Goal: Task Accomplishment & Management: Use online tool/utility

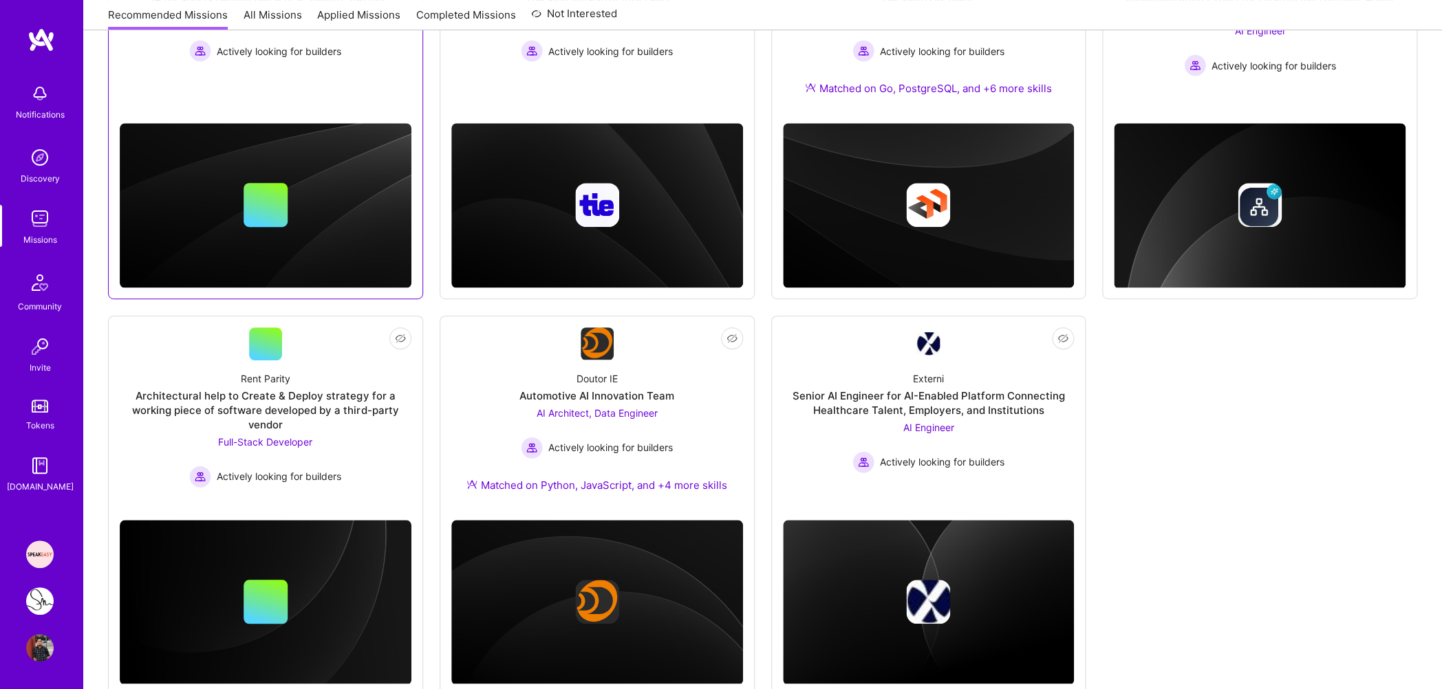
scroll to position [351, 0]
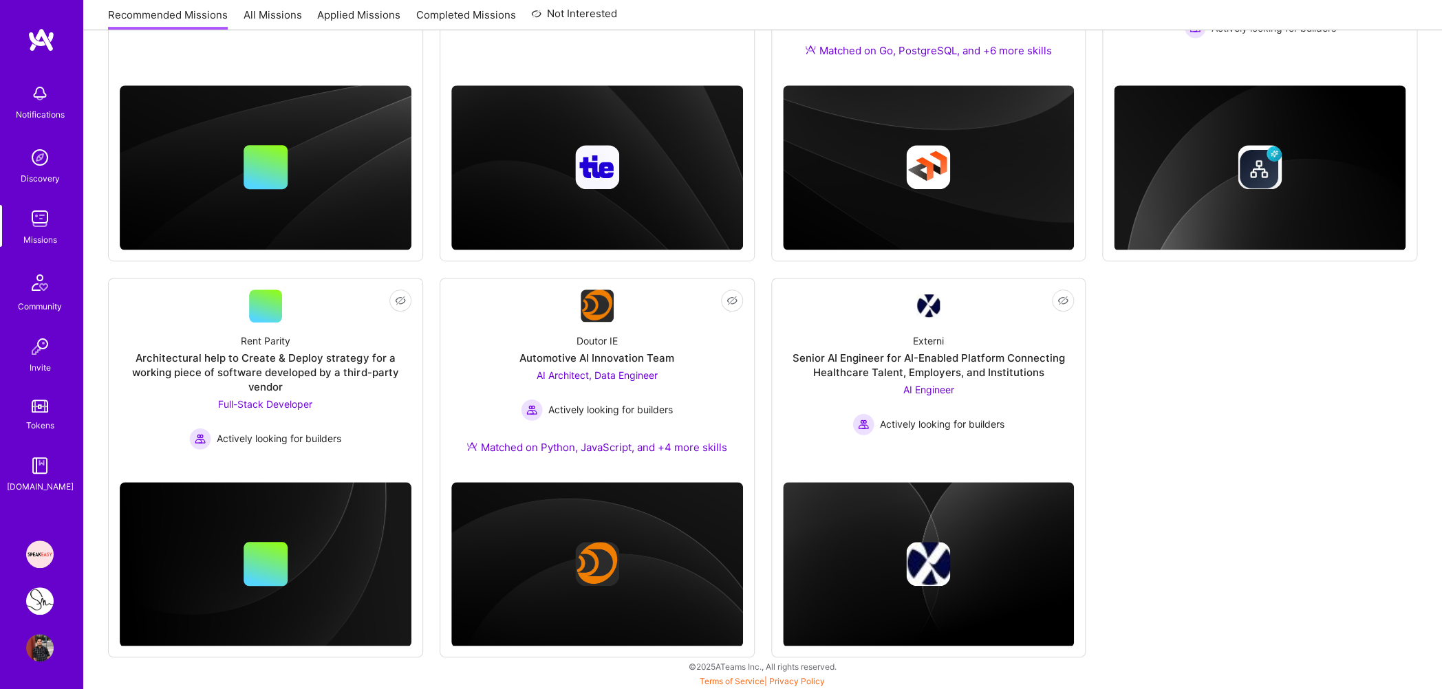
click at [354, 18] on link "Applied Missions" at bounding box center [358, 19] width 83 height 23
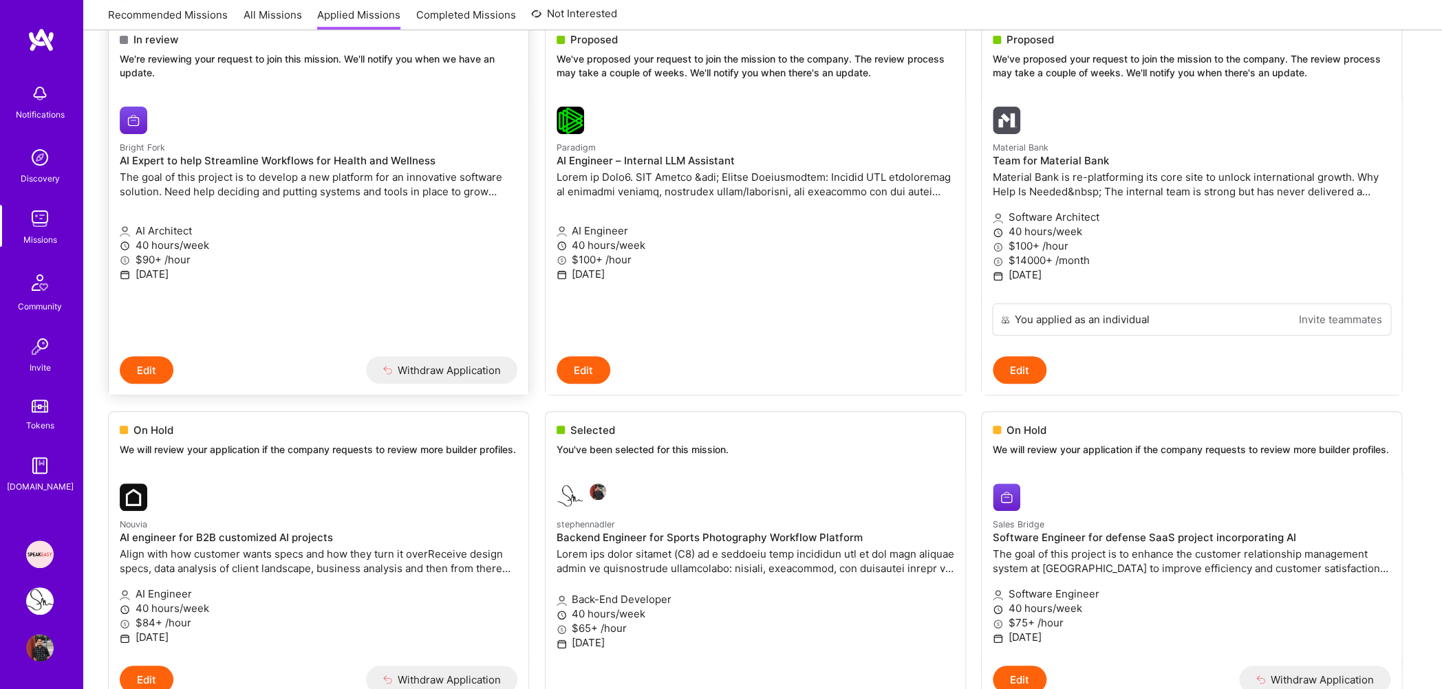
scroll to position [290, 0]
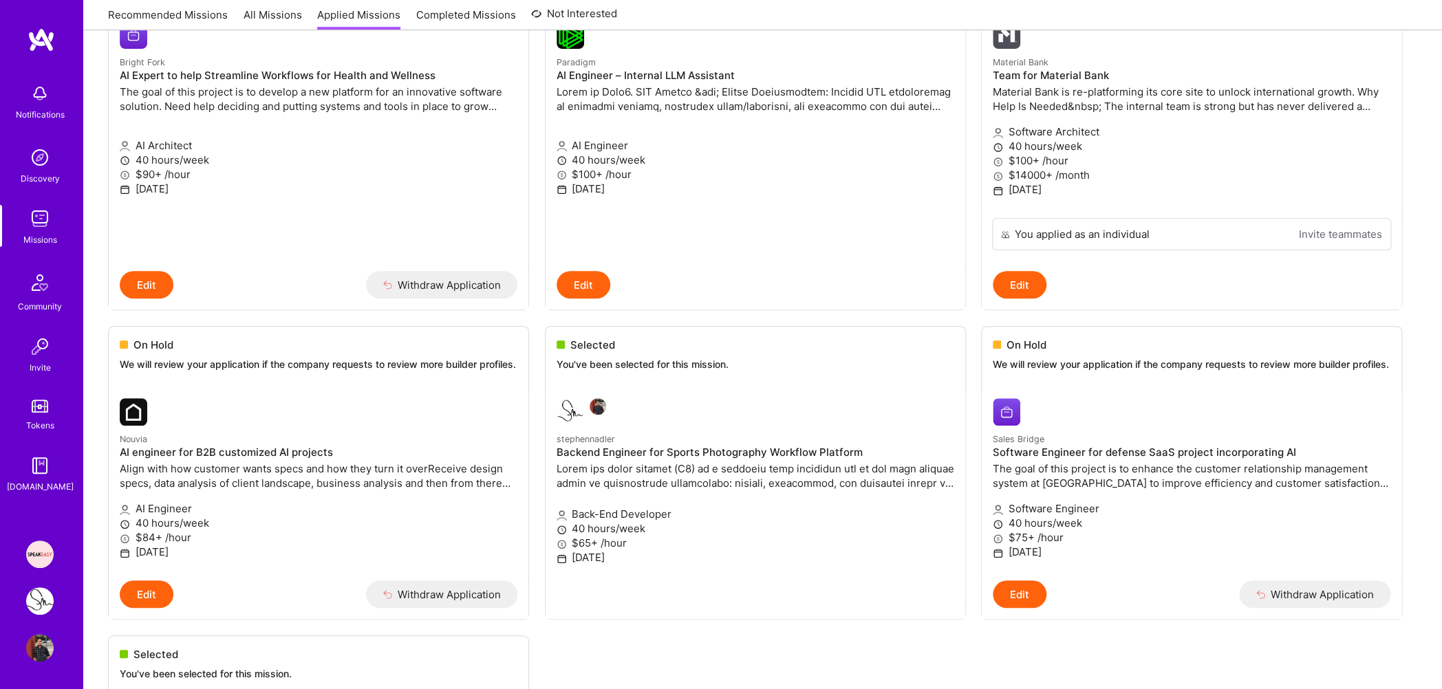
click at [45, 598] on img at bounding box center [40, 601] width 28 height 28
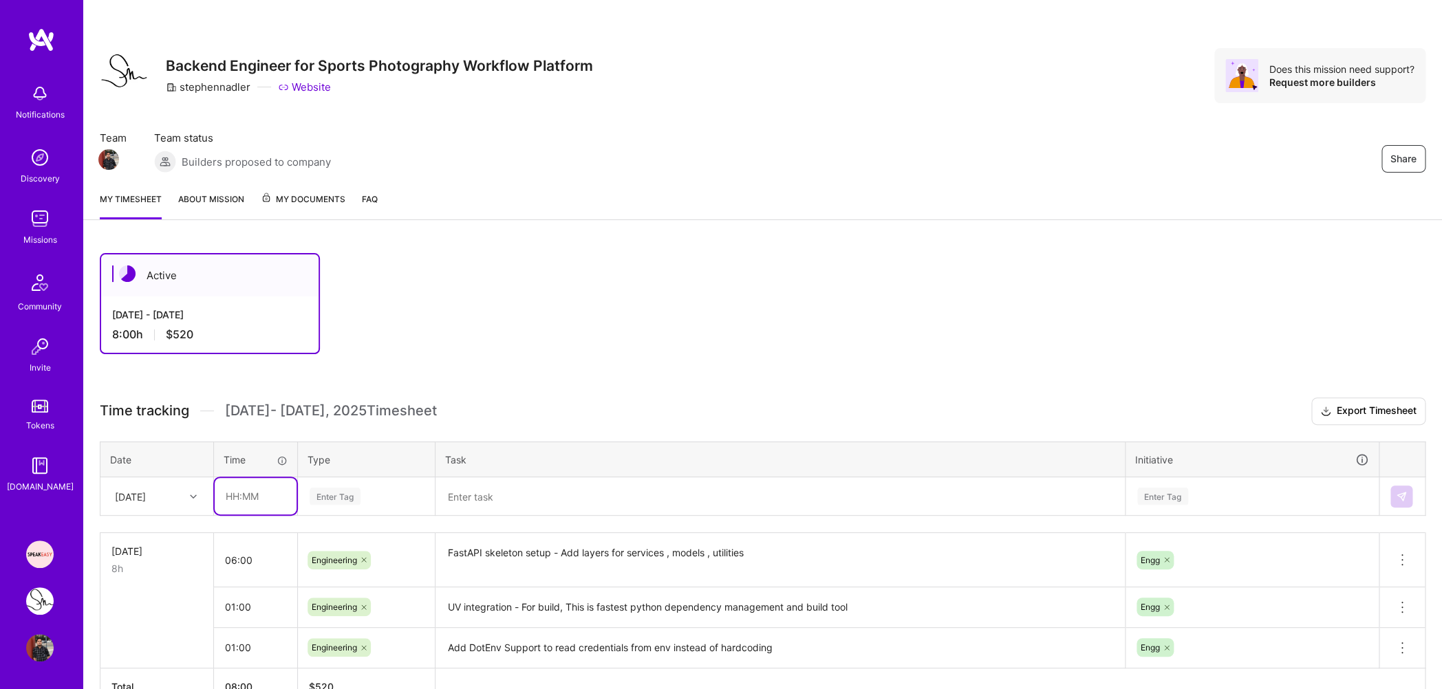
click at [234, 490] on input "text" at bounding box center [256, 496] width 82 height 36
type input "04:00"
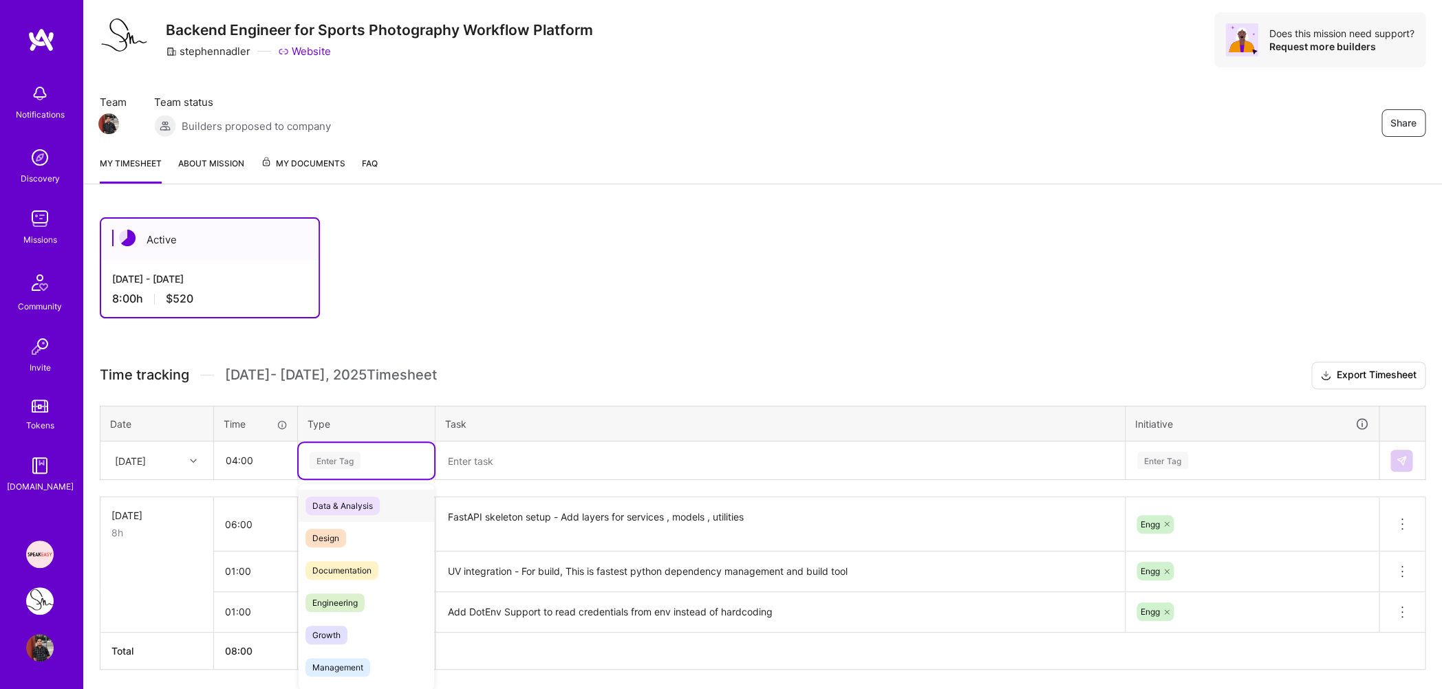
scroll to position [39, 0]
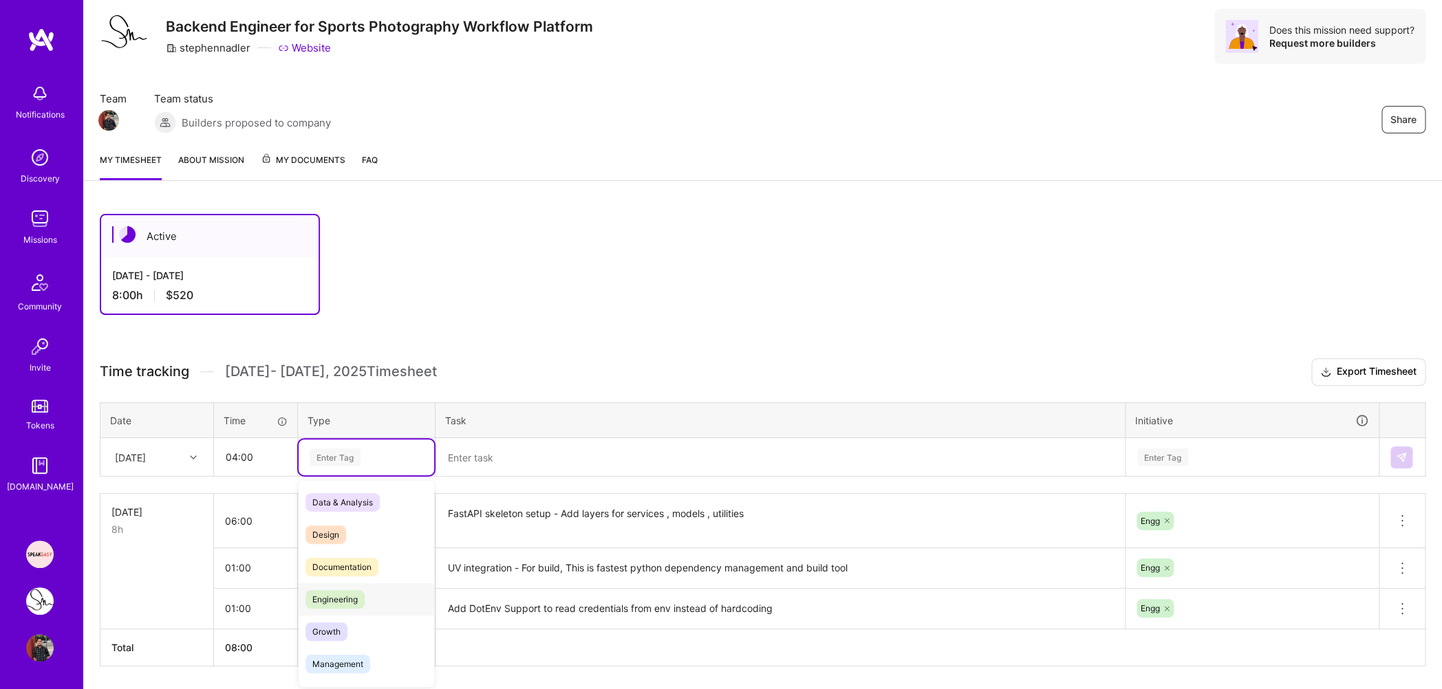
click at [349, 594] on span "Engineering" at bounding box center [334, 599] width 59 height 19
click at [476, 448] on textarea at bounding box center [780, 458] width 687 height 36
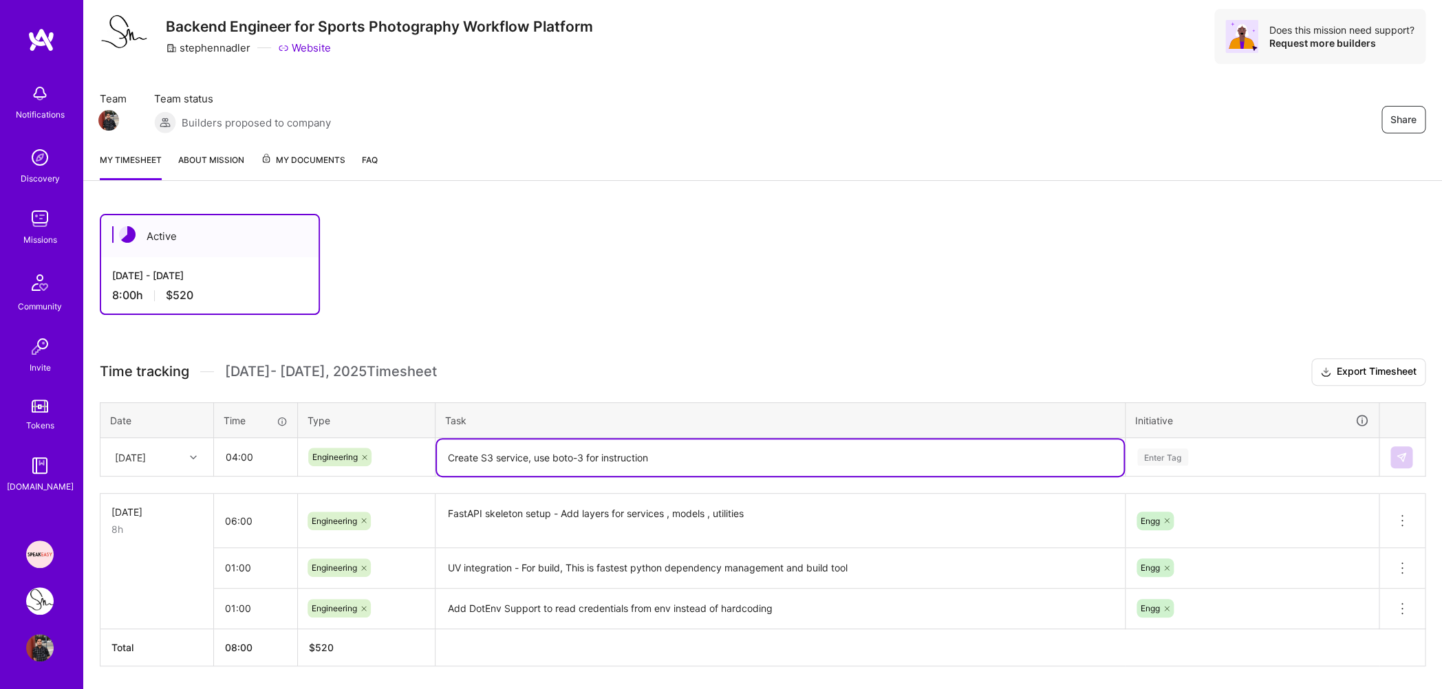
type textarea "Create S3 service, use boto-3 for instructions"
type textarea "Setup AWS bucket and role for S3 photo uploads , required for AWS Rekognition"
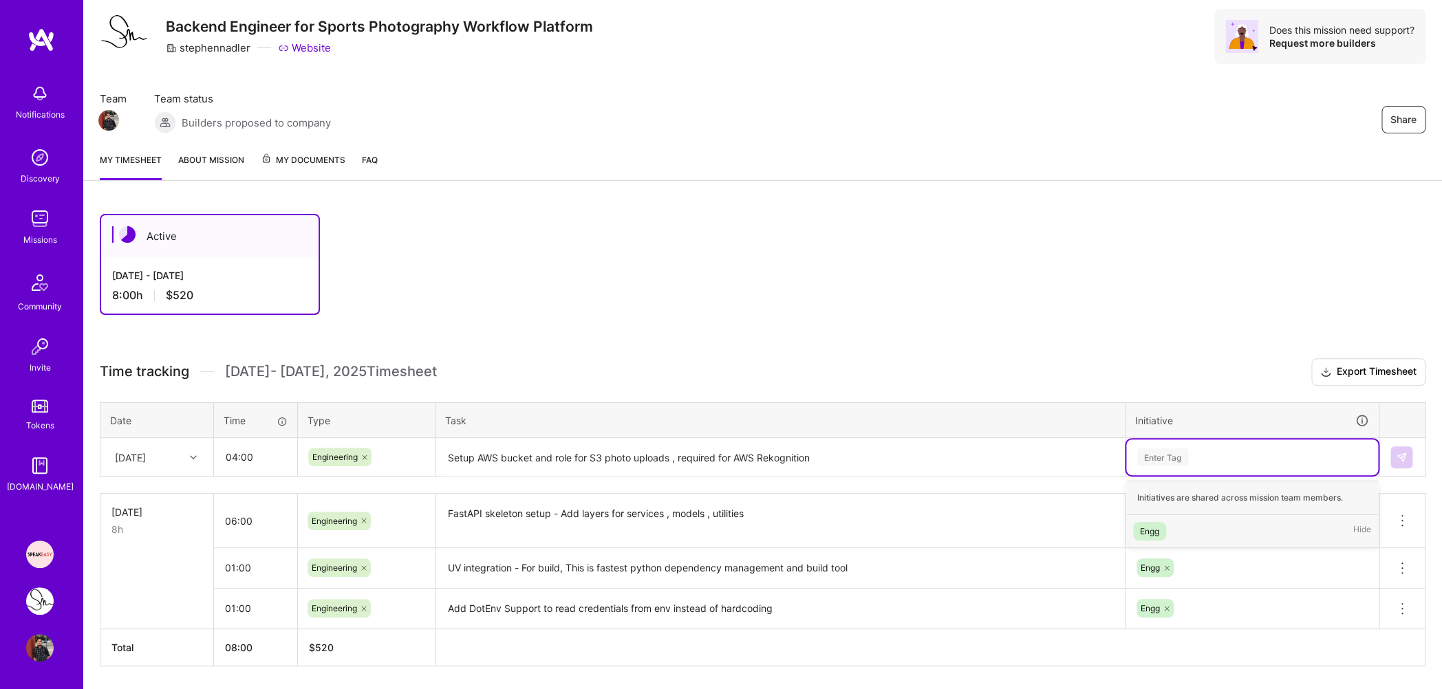
click at [1176, 460] on div "Enter Tag" at bounding box center [1162, 456] width 51 height 21
click at [1157, 522] on span "Engg" at bounding box center [1149, 531] width 33 height 19
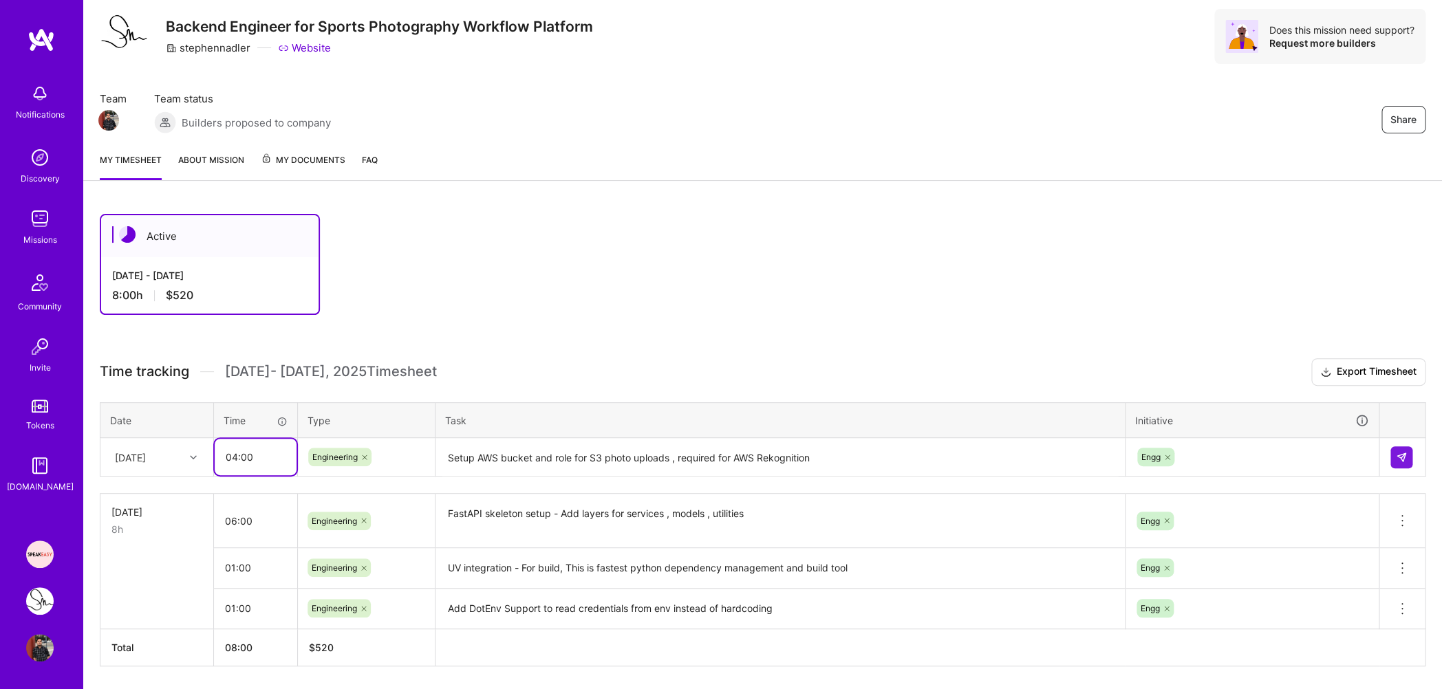
click at [238, 458] on input "04:00" at bounding box center [256, 457] width 82 height 36
type input "03:00"
click at [1404, 452] on img at bounding box center [1401, 457] width 11 height 11
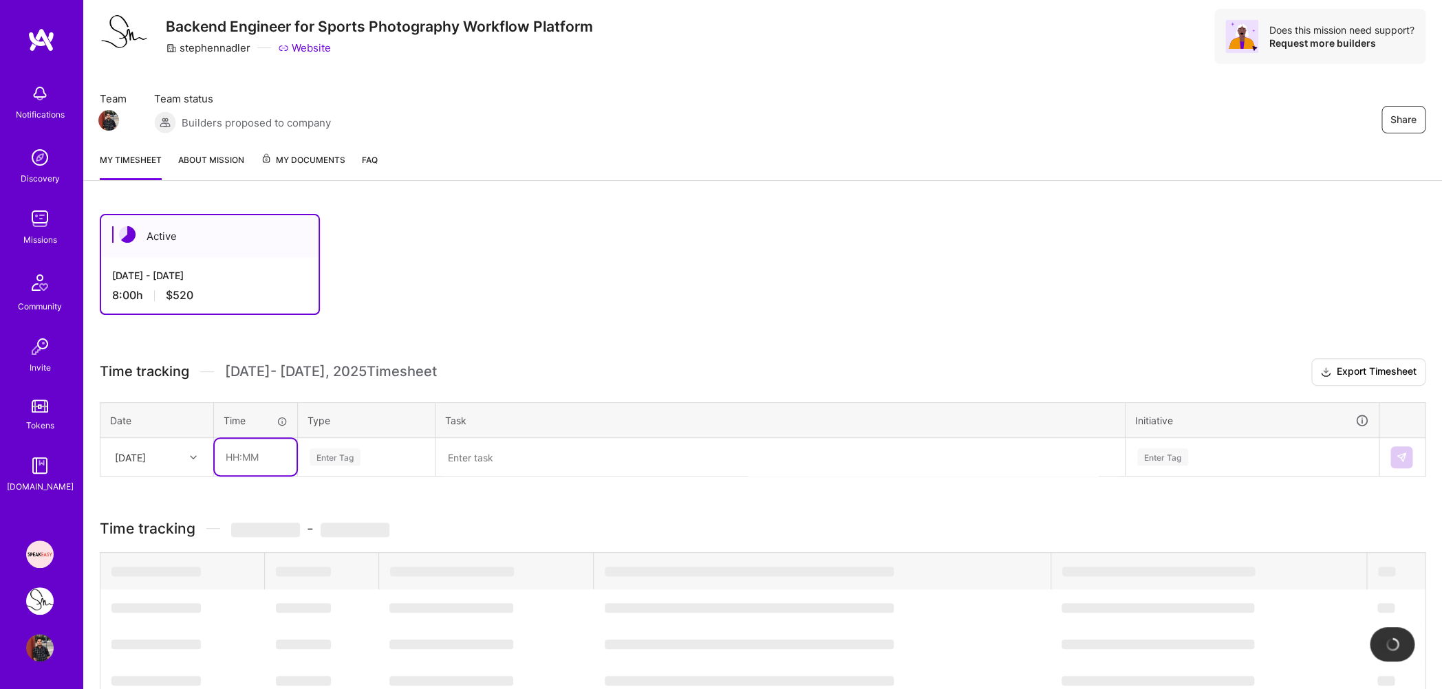
click at [236, 452] on input "text" at bounding box center [256, 457] width 82 height 36
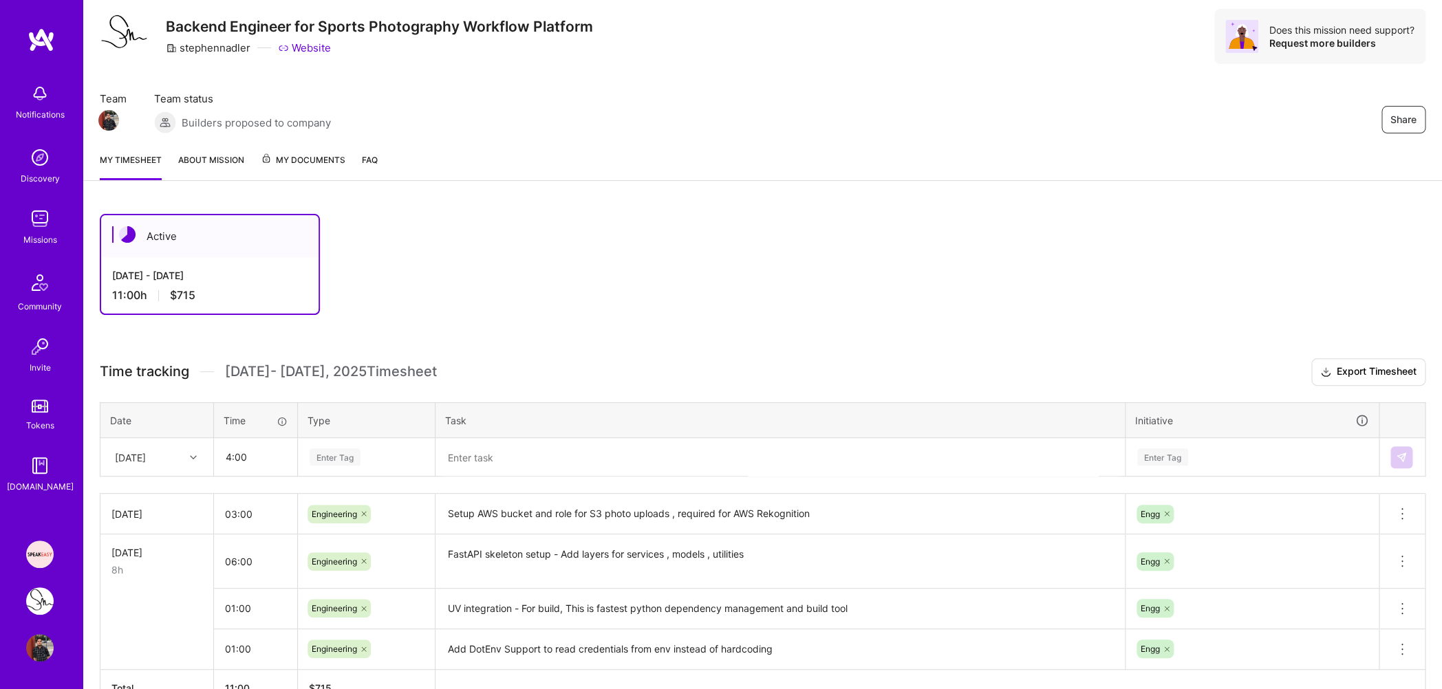
type input "04:00"
click at [363, 453] on div "Enter Tag" at bounding box center [366, 457] width 116 height 17
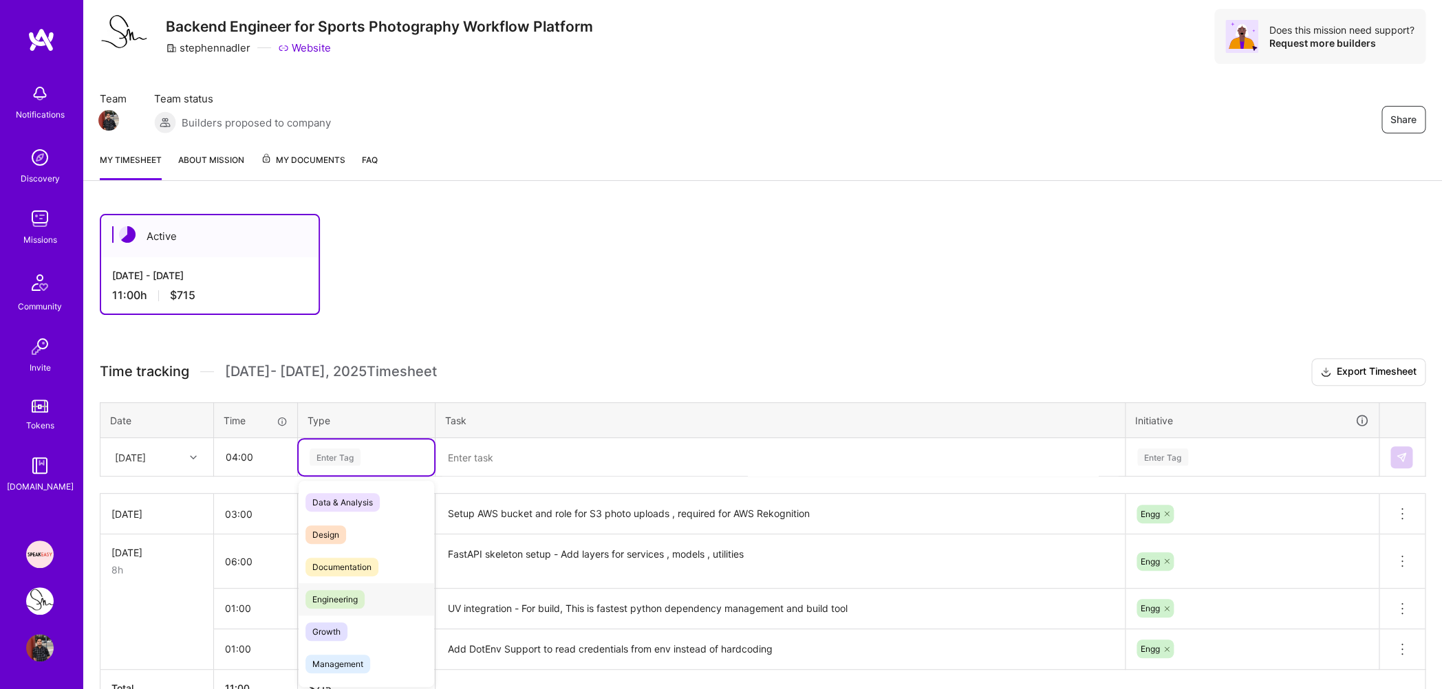
click at [360, 595] on span "Engineering" at bounding box center [334, 599] width 59 height 19
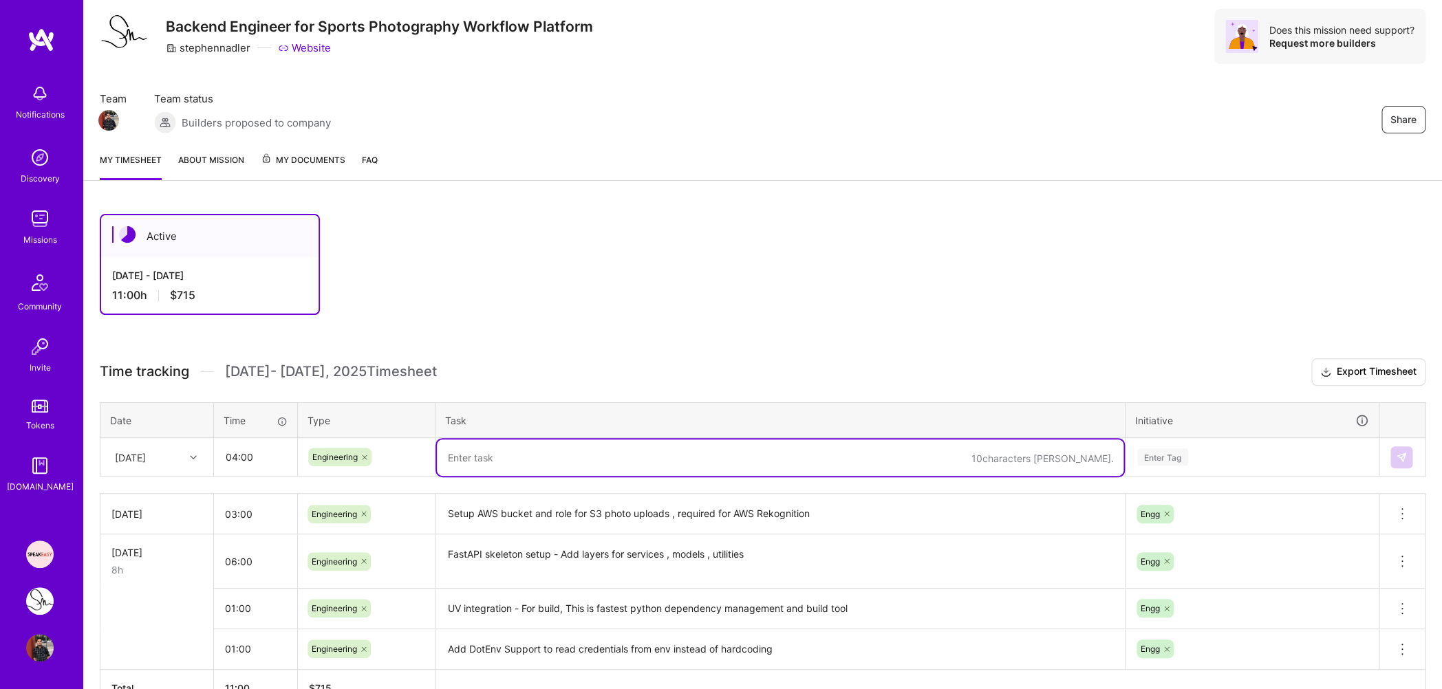
click at [484, 460] on textarea at bounding box center [780, 458] width 687 height 36
paste textarea "Create S3 service, use boto-3 for instructions"
click at [617, 456] on textarea "Create S3 service, use boto-3 for instructions" at bounding box center [780, 458] width 687 height 36
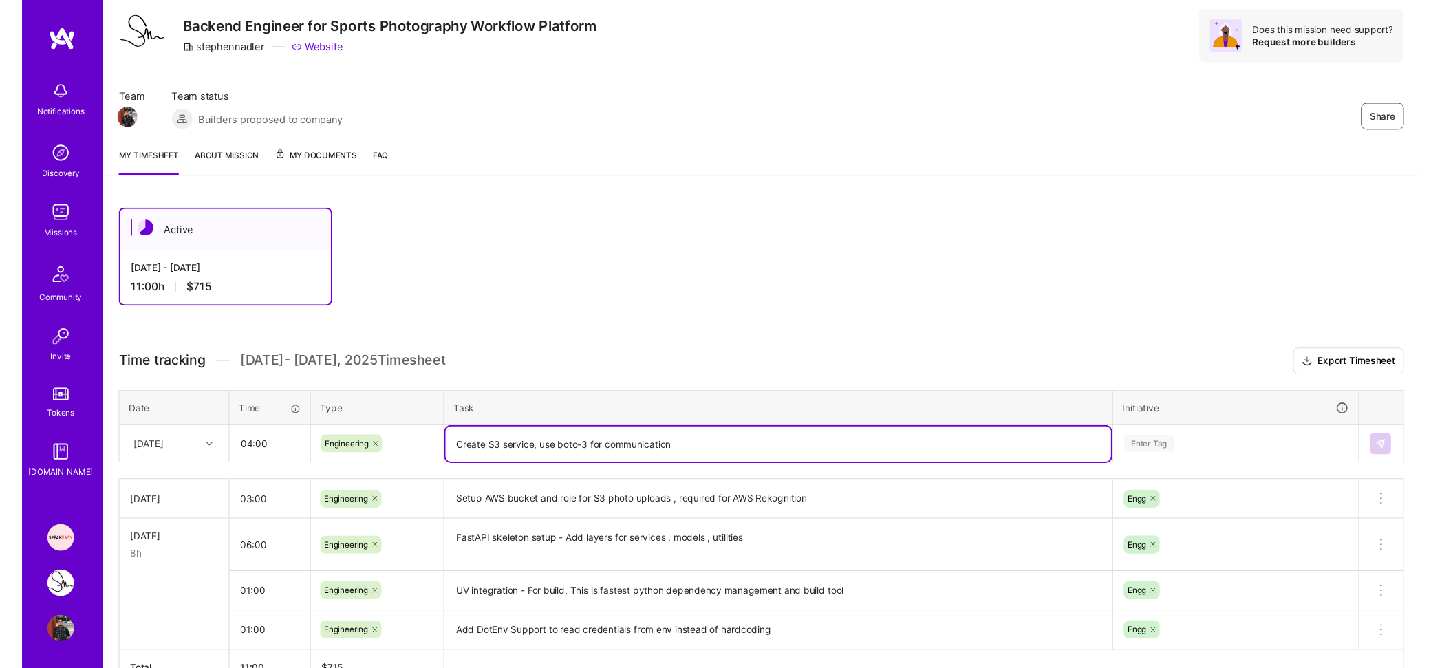
scroll to position [120, 0]
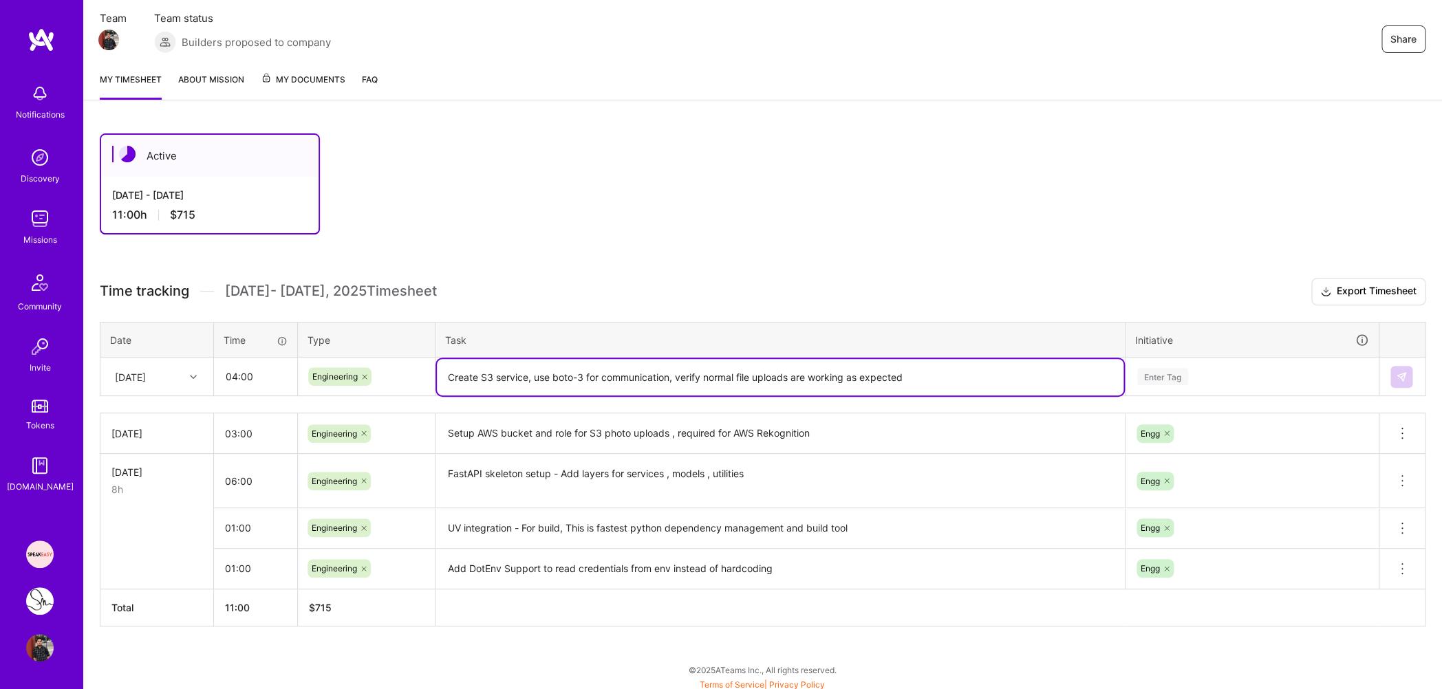
type textarea "Create S3 service, use boto-3 for communication, verify normal file uploads are…"
click at [1174, 376] on div "Enter Tag" at bounding box center [1162, 376] width 51 height 21
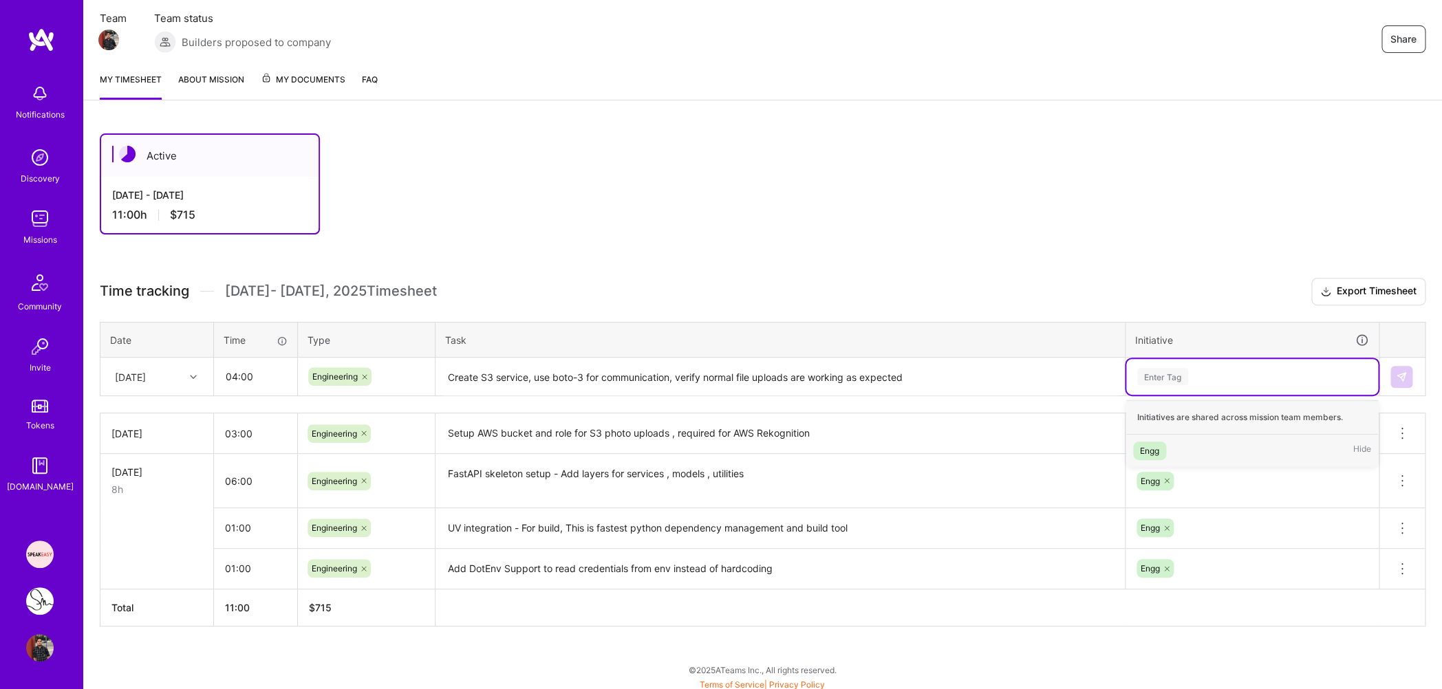
click at [1163, 442] on span "Engg" at bounding box center [1149, 451] width 33 height 19
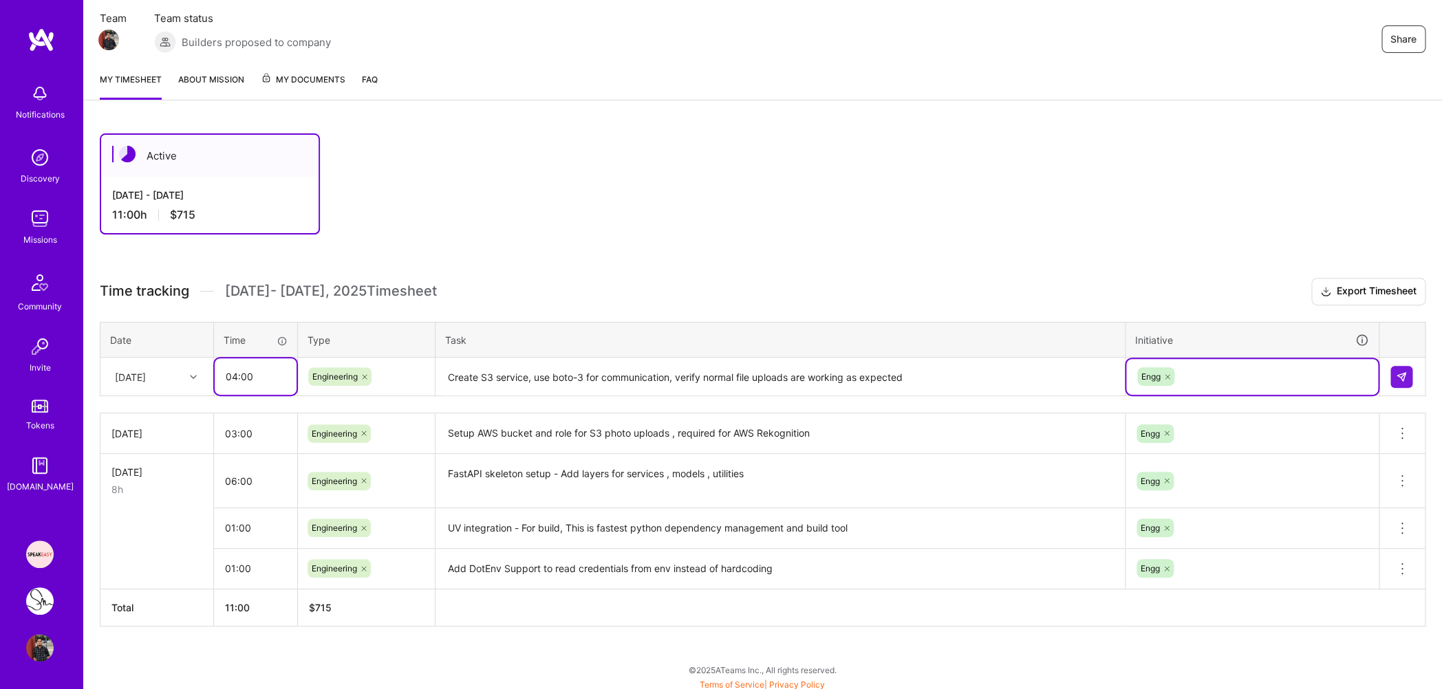
click at [237, 371] on input "04:00" at bounding box center [256, 376] width 82 height 36
type input "03:00"
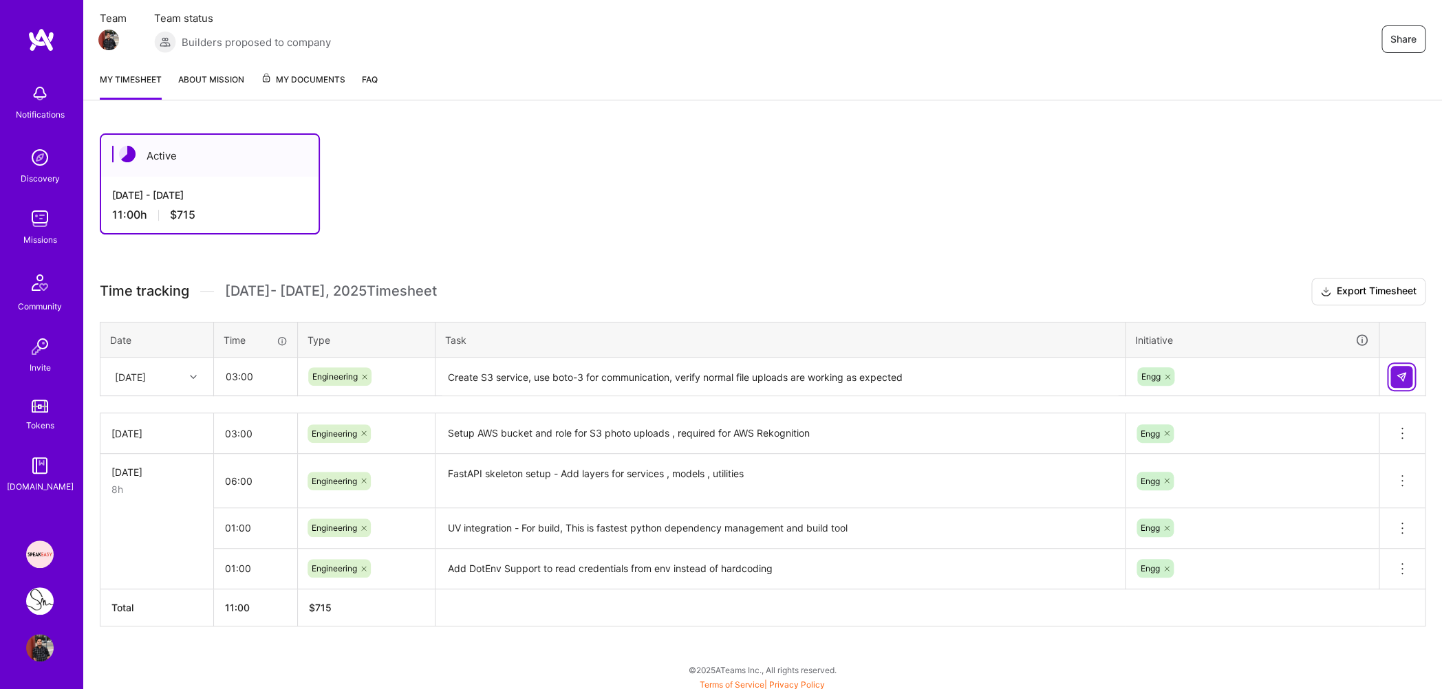
click at [1402, 372] on img at bounding box center [1401, 376] width 11 height 11
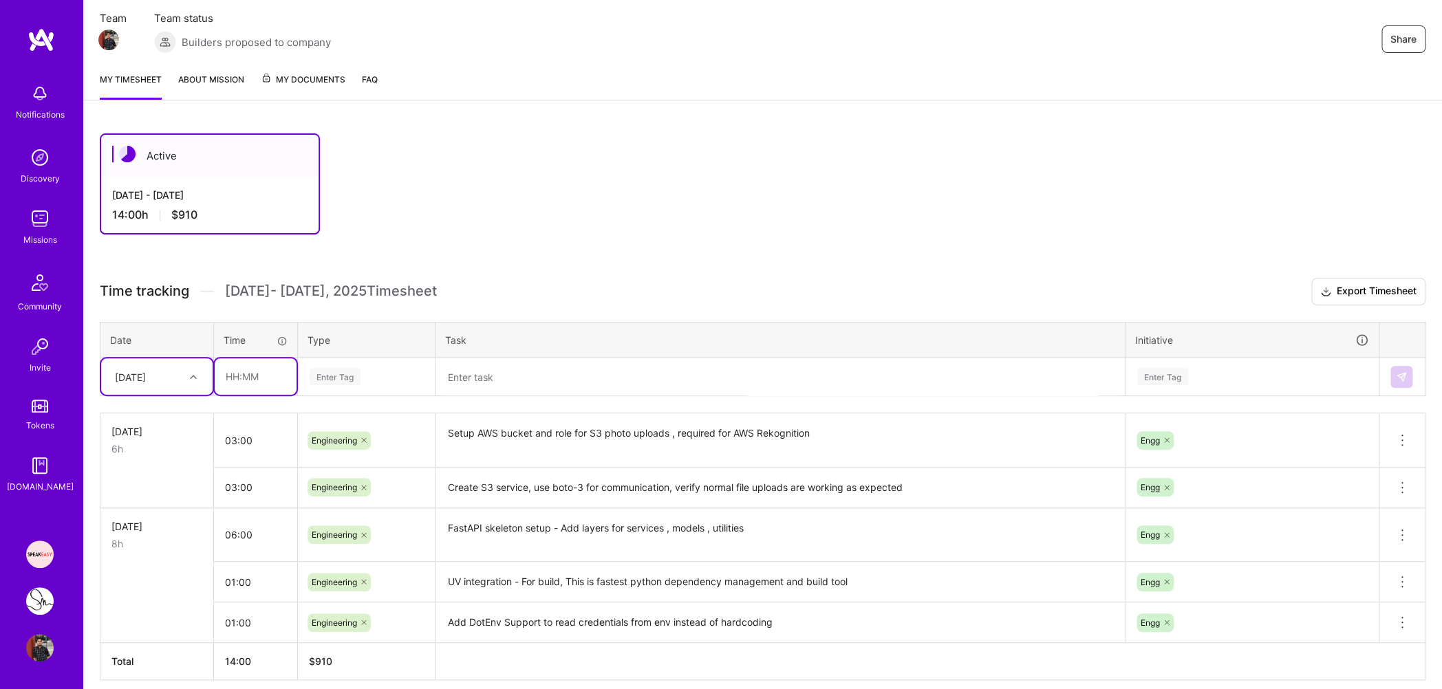
click at [237, 371] on input "text" at bounding box center [256, 376] width 82 height 36
type input "0"
type input "02:00"
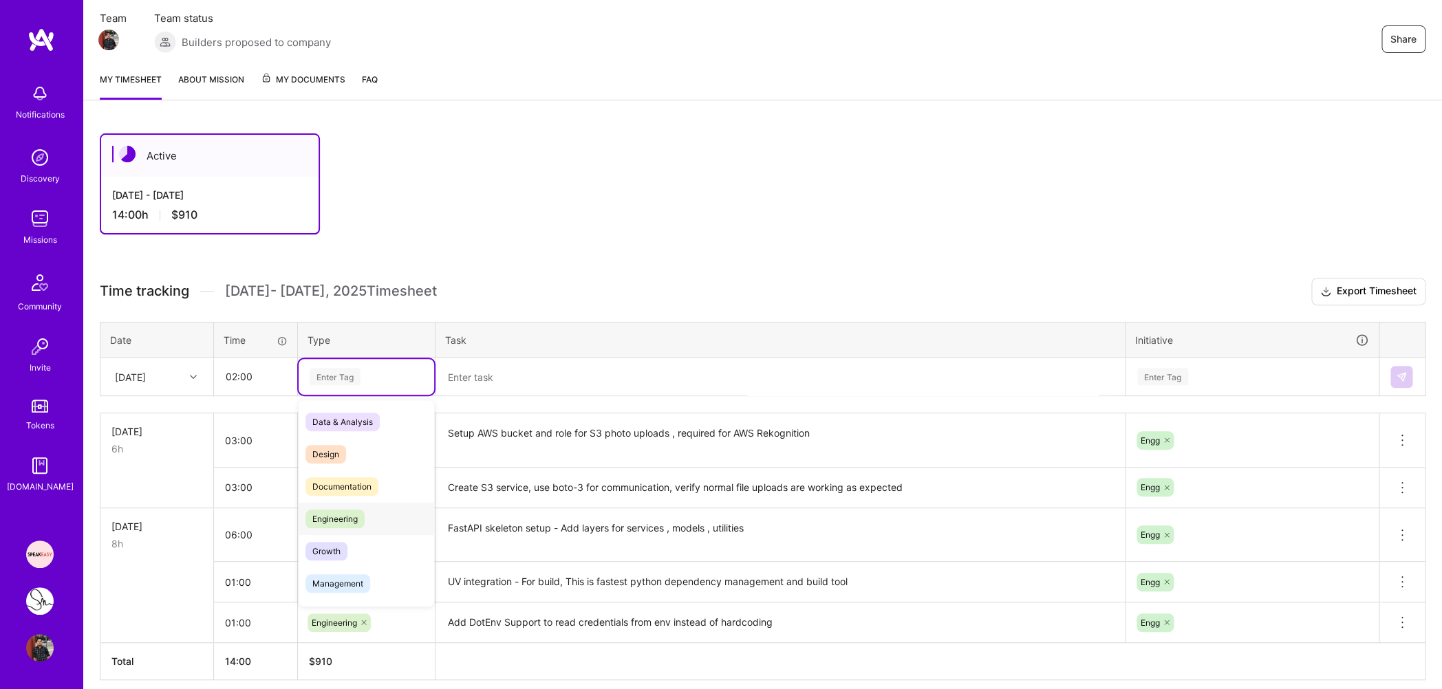
click at [336, 510] on span "Engineering" at bounding box center [334, 519] width 59 height 19
click at [497, 366] on textarea at bounding box center [780, 377] width 687 height 36
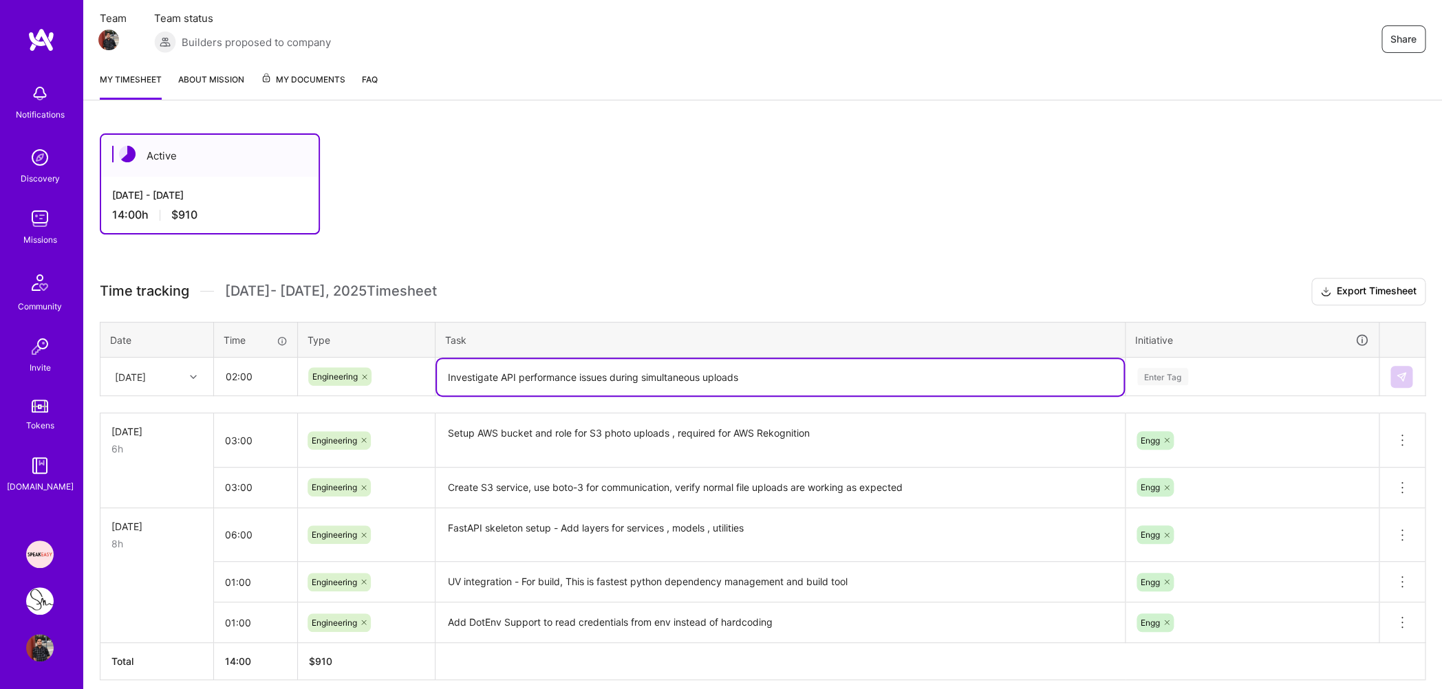
click at [929, 373] on textarea "Investigate API performance issues during simultaneous uploads" at bounding box center [780, 377] width 687 height 36
type textarea "Investigate API performance issues during simultaneous uploads"
click at [1176, 378] on div "Enter Tag" at bounding box center [1162, 376] width 51 height 21
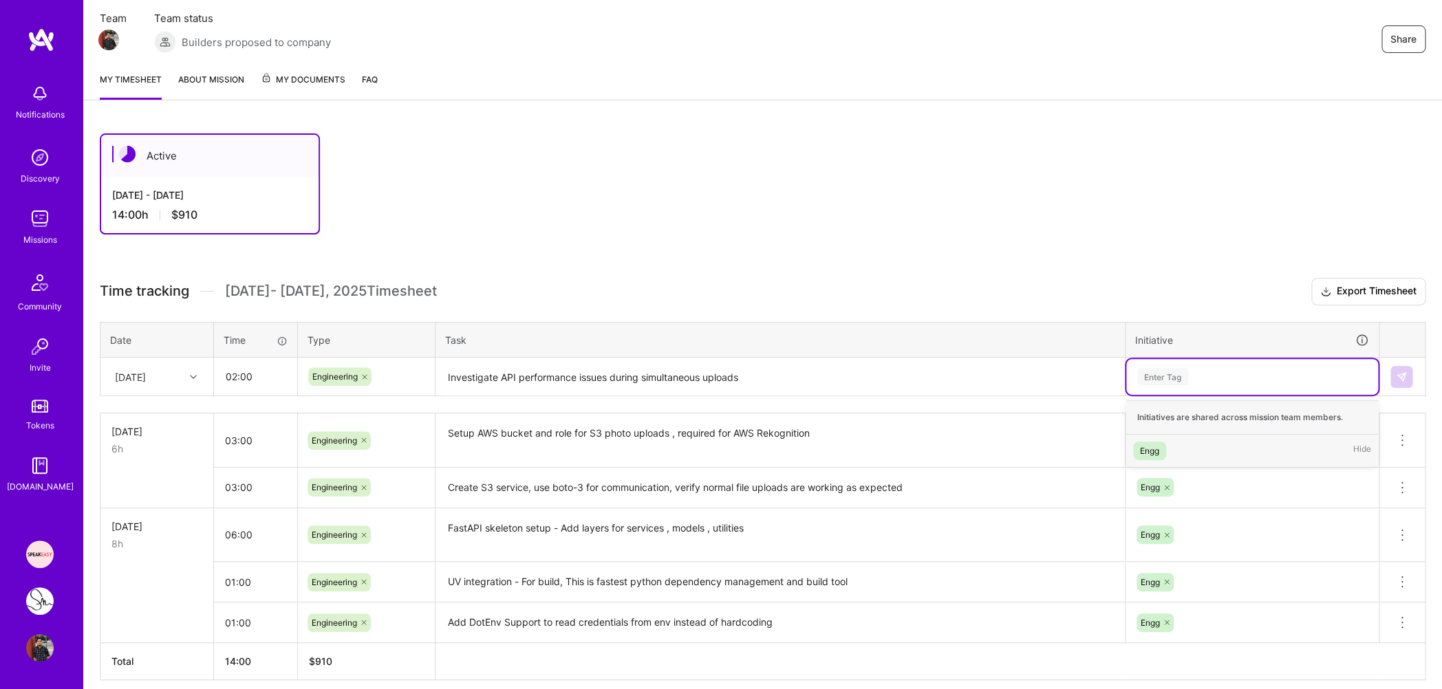
click at [1174, 451] on div "Engg Hide" at bounding box center [1252, 451] width 252 height 32
click at [1396, 376] on img at bounding box center [1401, 376] width 11 height 11
